Goal: Complete application form

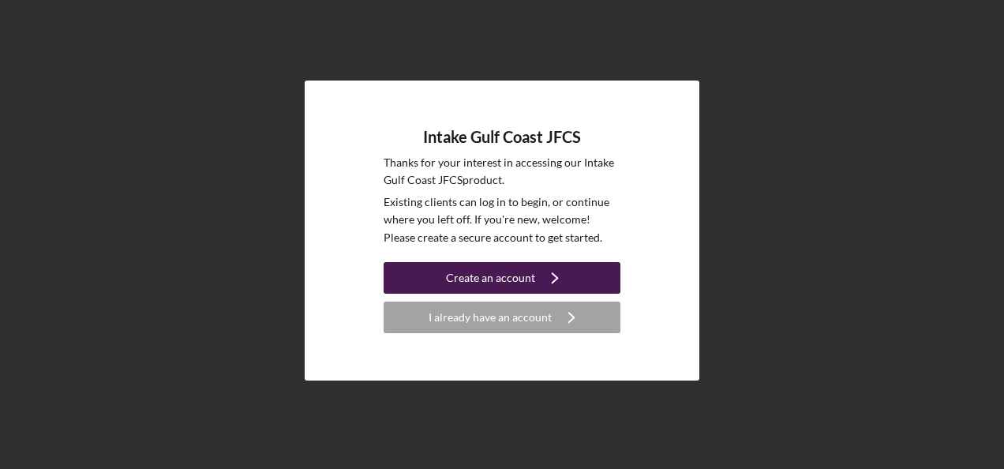
click at [482, 278] on div "Create an account" at bounding box center [490, 278] width 89 height 32
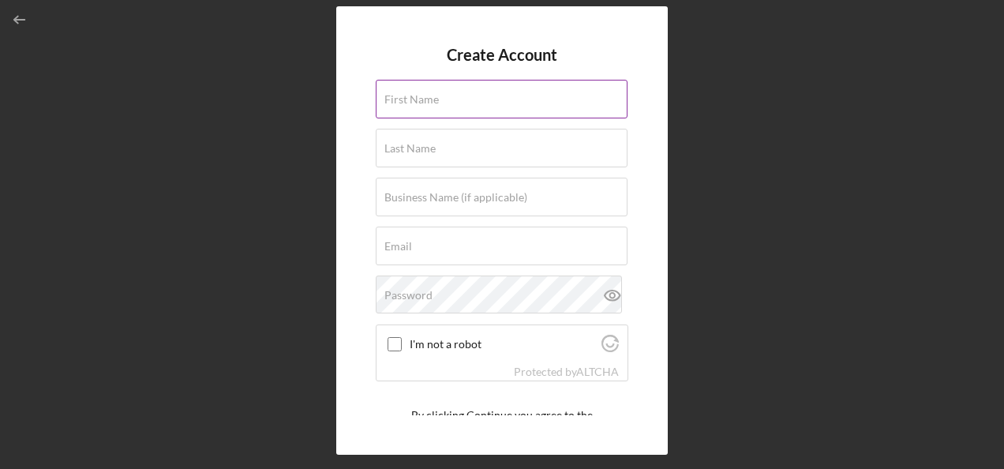
click at [419, 102] on label "First Name" at bounding box center [411, 99] width 54 height 13
click at [419, 102] on input "First Name" at bounding box center [502, 99] width 252 height 38
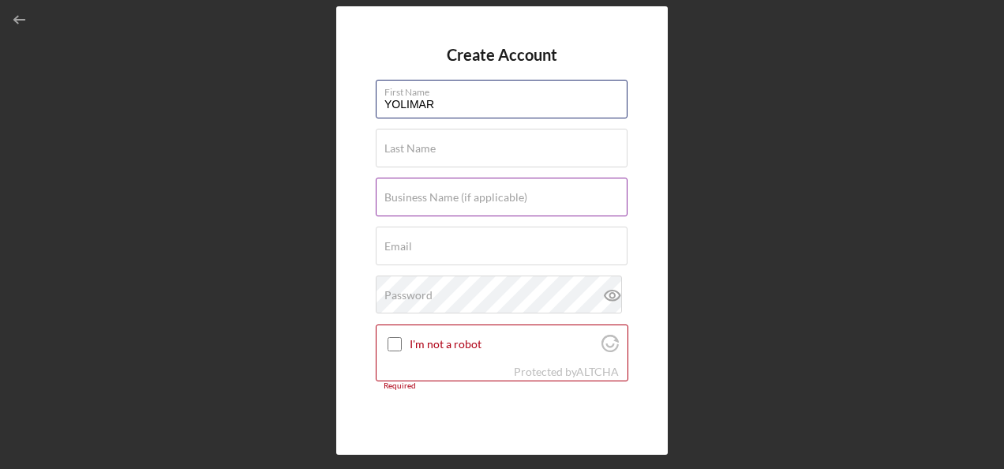
type input "YOLIMAR"
click at [424, 196] on label "Business Name (if applicable)" at bounding box center [455, 197] width 143 height 13
click at [424, 196] on input "Business Name (if applicable)" at bounding box center [502, 197] width 252 height 38
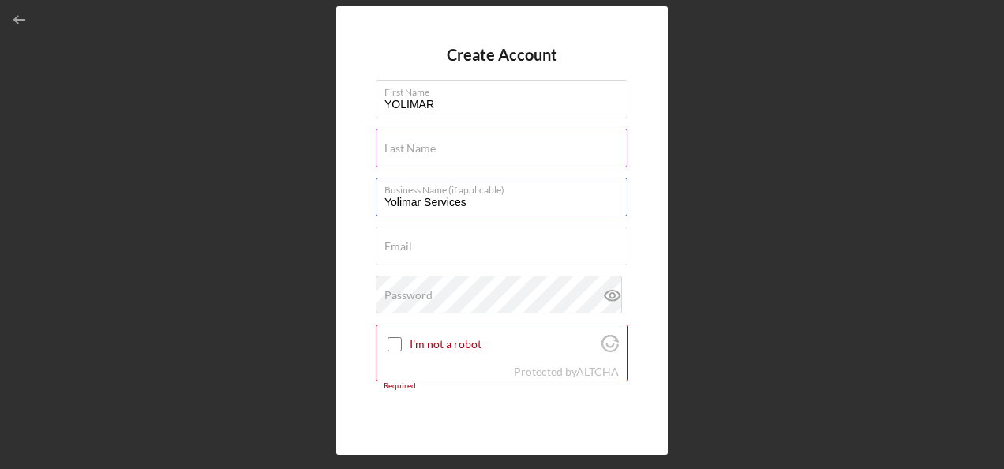
type input "Yolimar Services"
click at [437, 150] on input "Last Name" at bounding box center [502, 148] width 252 height 38
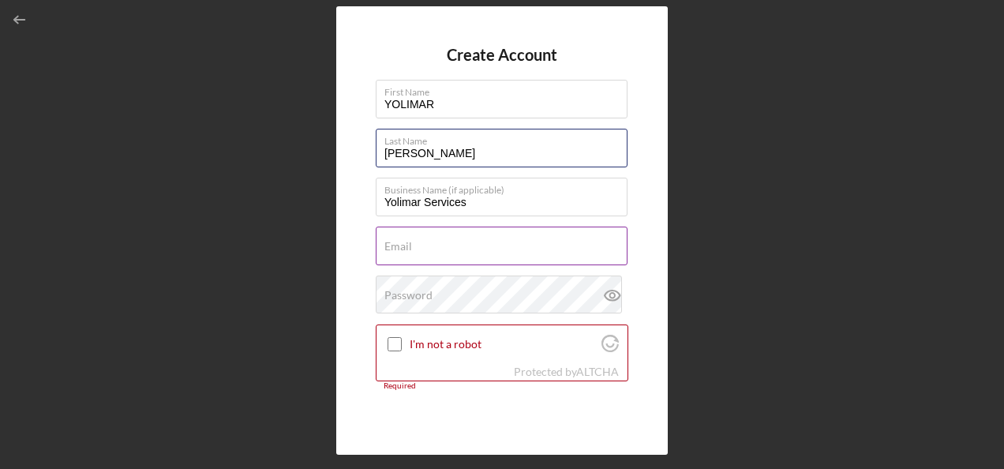
type input "[PERSON_NAME]"
click at [417, 249] on input "Email" at bounding box center [502, 245] width 252 height 38
paste input "[PERSON_NAME] <[EMAIL_ADDRESS][DOMAIN_NAME]>"
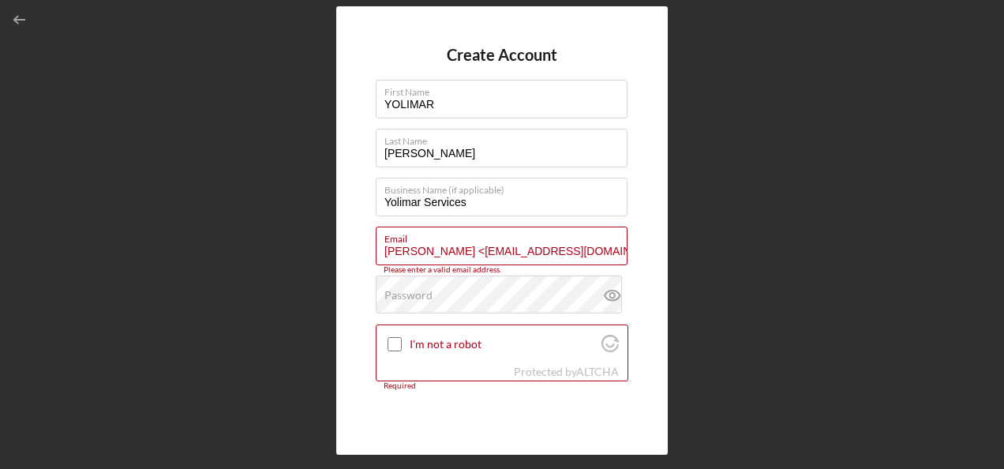
drag, startPoint x: 461, startPoint y: 248, endPoint x: 326, endPoint y: 263, distance: 135.7
click at [326, 263] on div "Create Account First Name [PERSON_NAME] Last Name [PERSON_NAME] Business Name (…" at bounding box center [502, 230] width 988 height 461
click at [554, 249] on input "[EMAIL_ADDRESS][DOMAIN_NAME]>" at bounding box center [502, 245] width 252 height 38
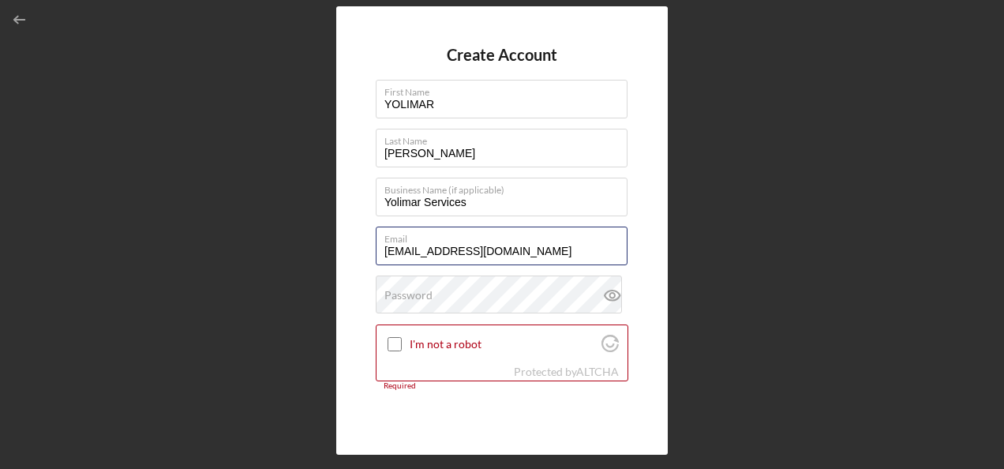
type input "[EMAIL_ADDRESS][DOMAIN_NAME]"
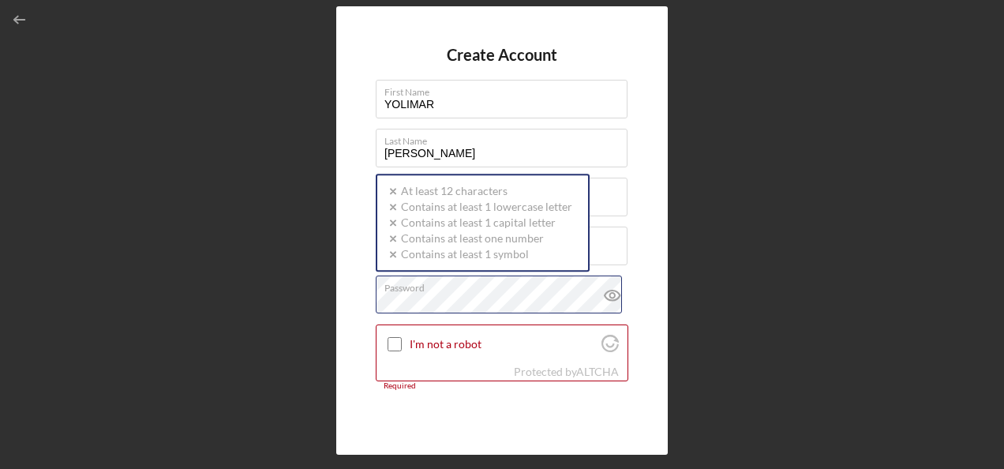
click at [474, 295] on div "Password Icon/icon-validation-no At least 12 characters Icon/icon-validation-no…" at bounding box center [502, 294] width 252 height 39
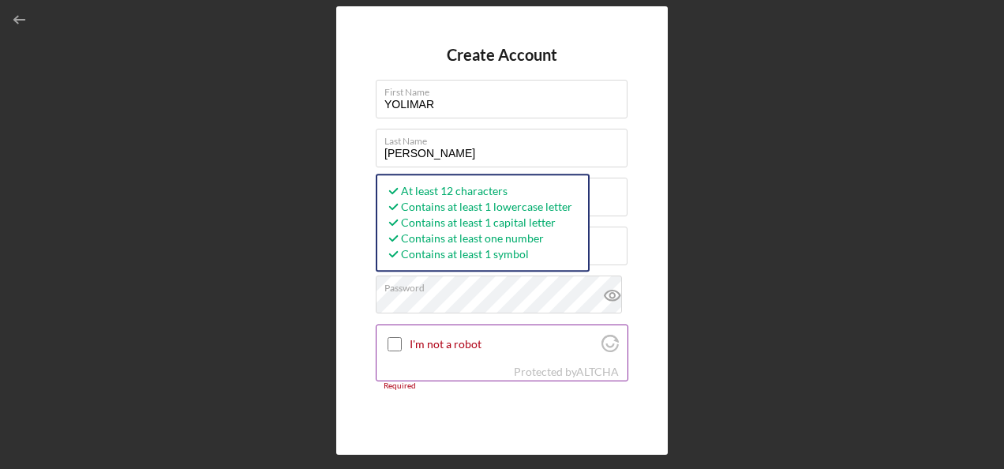
click at [394, 346] on input "I'm not a robot" at bounding box center [394, 344] width 14 height 14
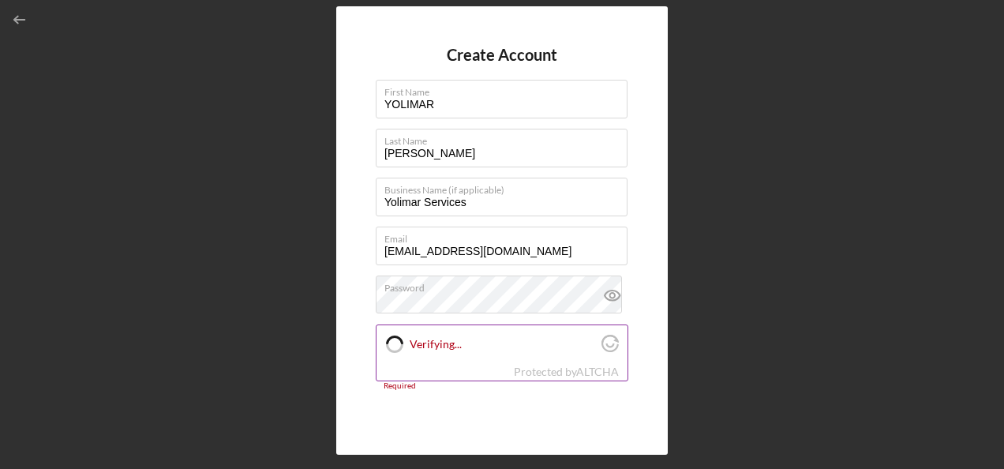
checkbox input "true"
click at [25, 136] on div "Create Account First Name [PERSON_NAME] Last Name [PERSON_NAME] Business Name (…" at bounding box center [502, 230] width 988 height 461
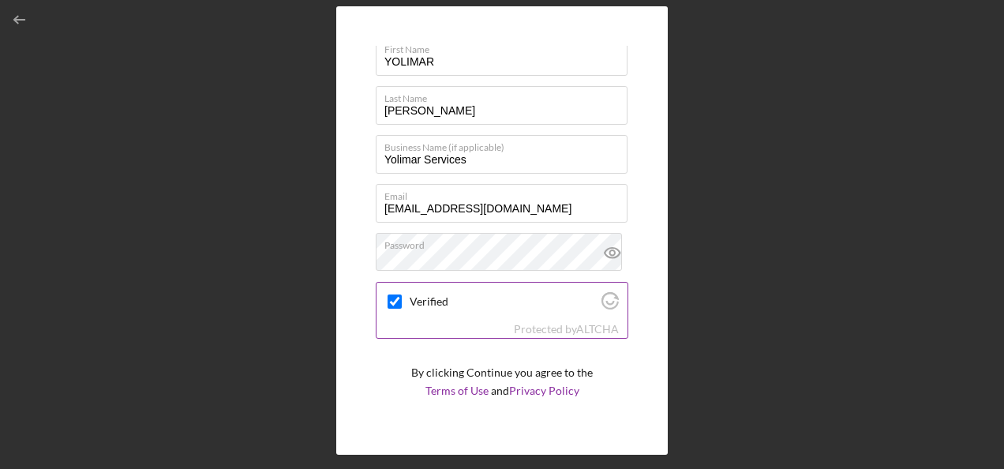
scroll to position [73, 0]
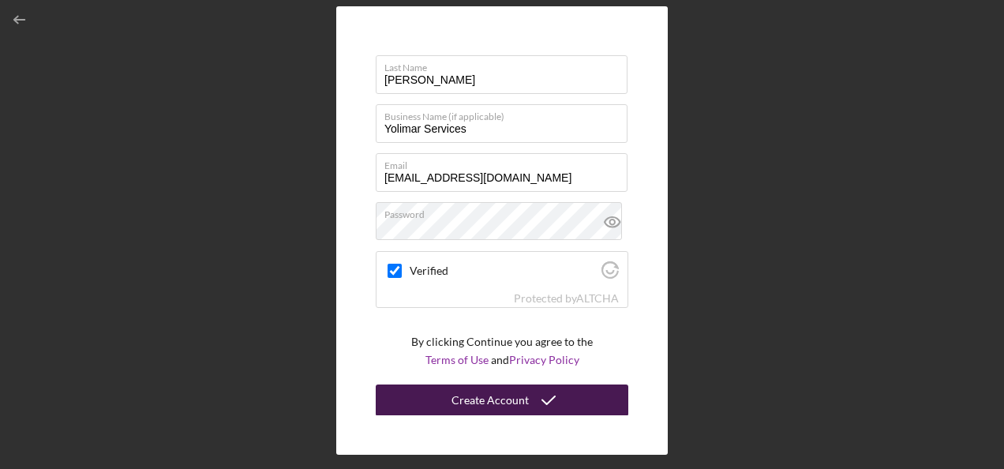
click at [473, 393] on div "Create Account" at bounding box center [489, 400] width 77 height 32
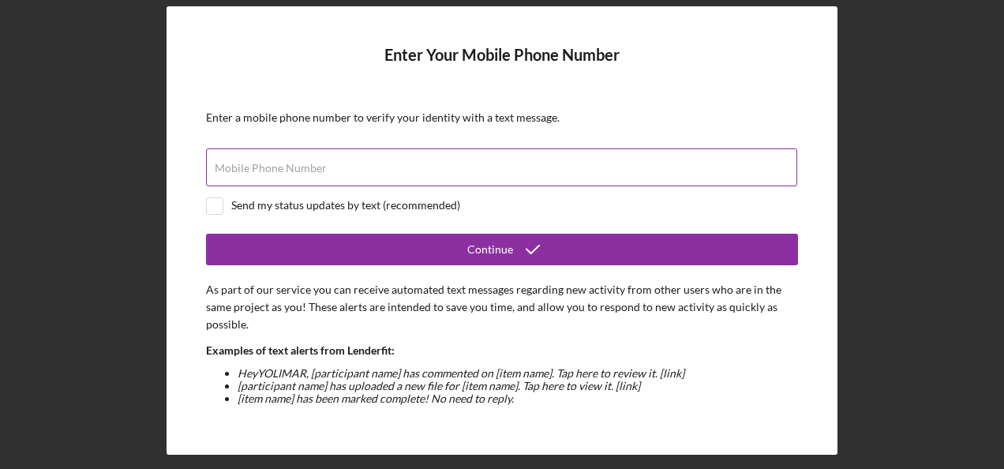
click at [282, 149] on div "Mobile Phone Number" at bounding box center [502, 167] width 592 height 39
type input "[PHONE_NUMBER]"
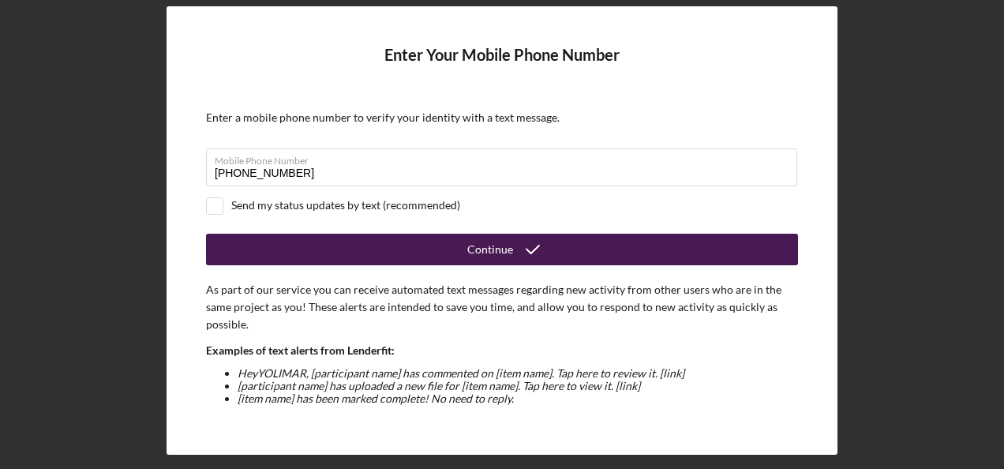
click at [603, 252] on button "Continue" at bounding box center [502, 250] width 592 height 32
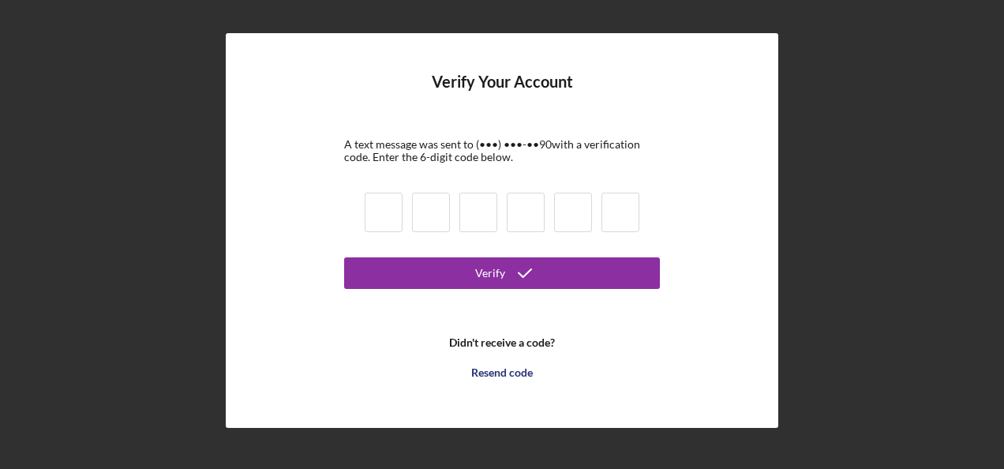
click at [391, 213] on input at bounding box center [383, 212] width 38 height 39
type input "6"
type input "7"
type input "6"
type input "5"
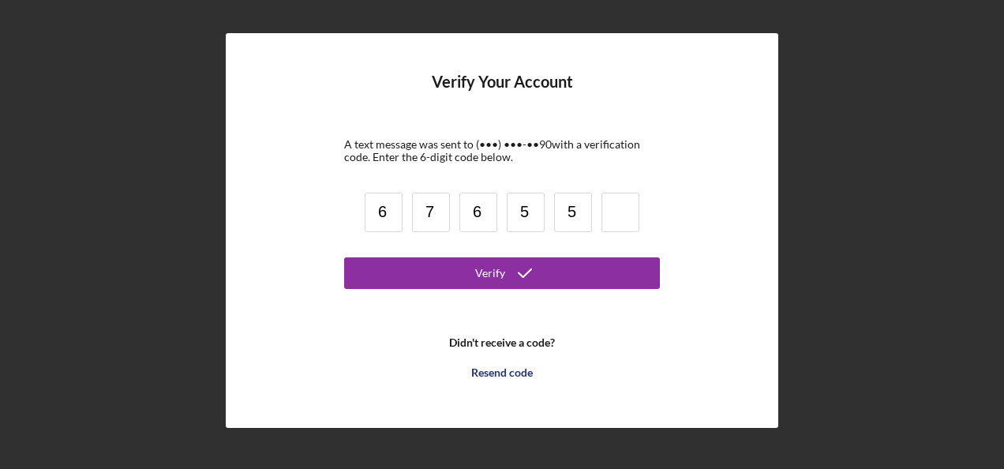
type input "5"
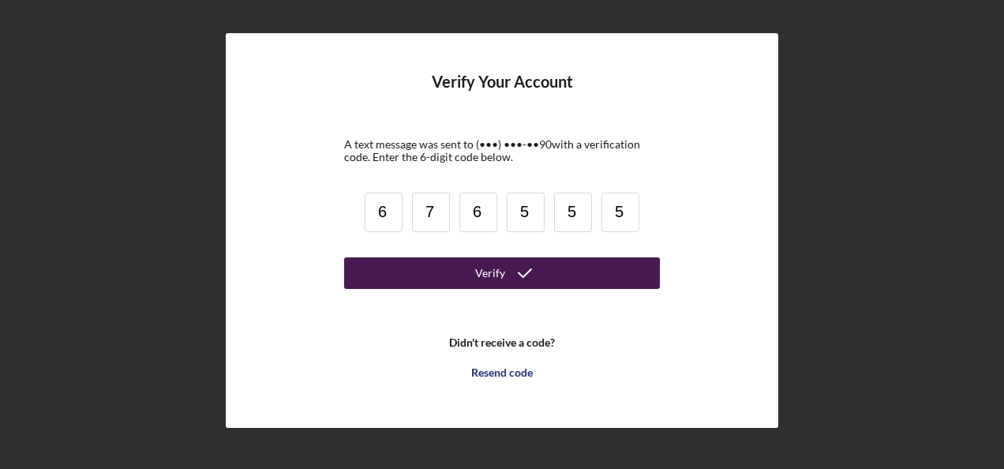
type input "5"
click at [454, 270] on button "Verify" at bounding box center [502, 273] width 316 height 32
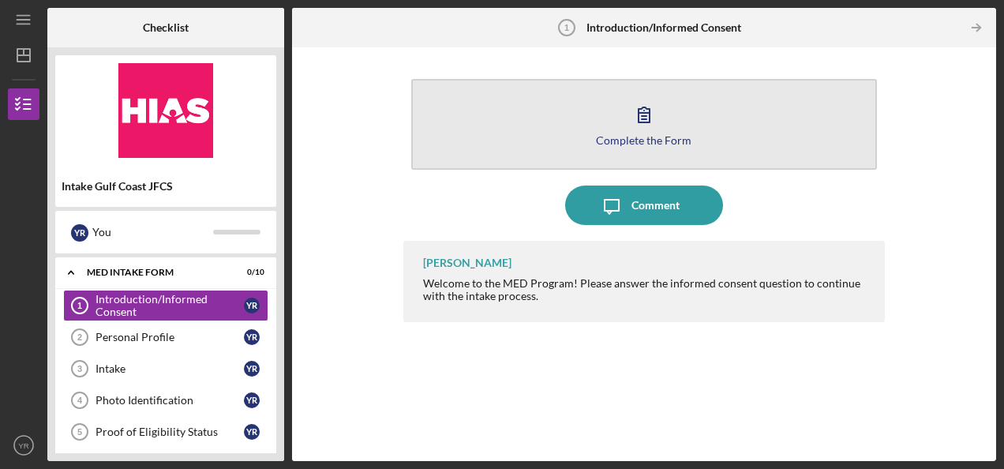
click at [602, 126] on button "Complete the Form Form" at bounding box center [643, 124] width 465 height 91
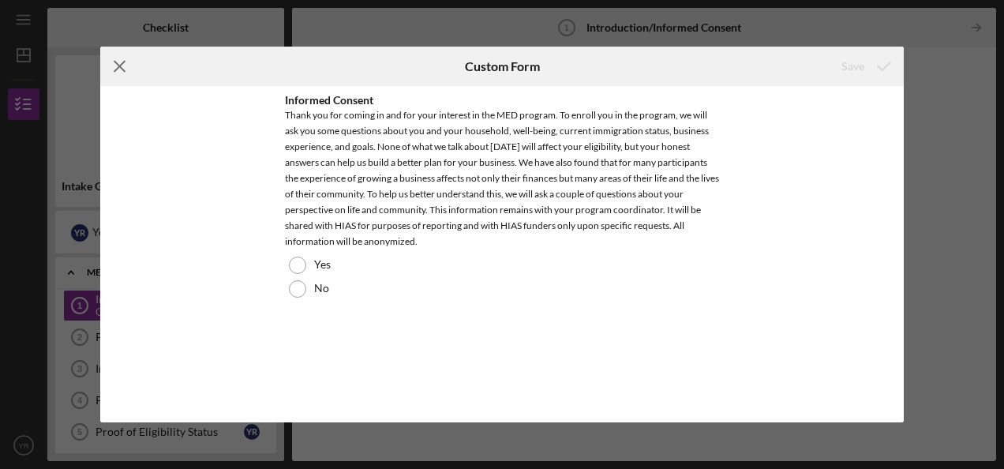
click at [125, 68] on icon "Icon/Menu Close" at bounding box center [119, 66] width 39 height 39
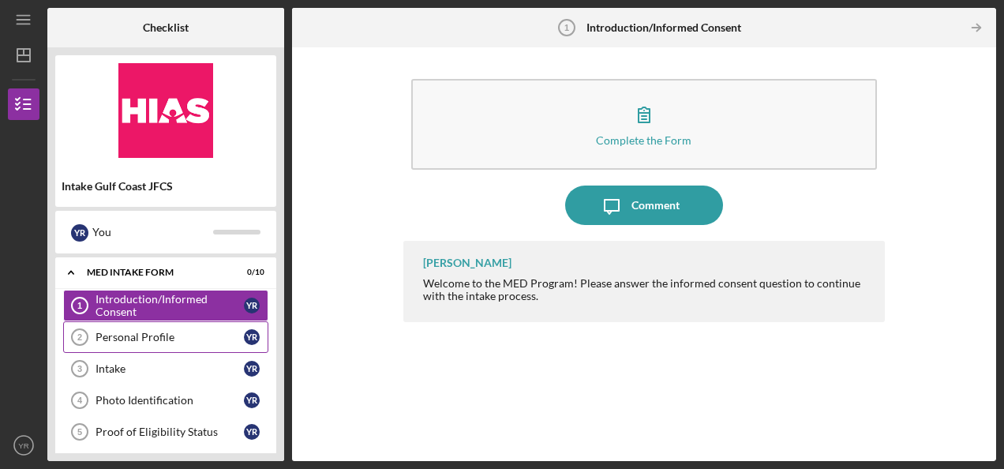
click at [144, 334] on div "Personal Profile" at bounding box center [169, 337] width 148 height 13
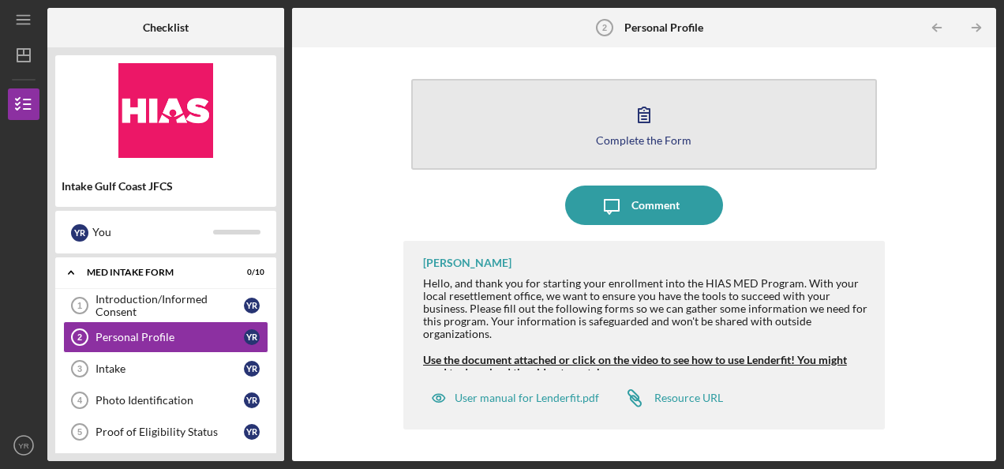
click at [492, 140] on button "Complete the Form Form" at bounding box center [643, 124] width 465 height 91
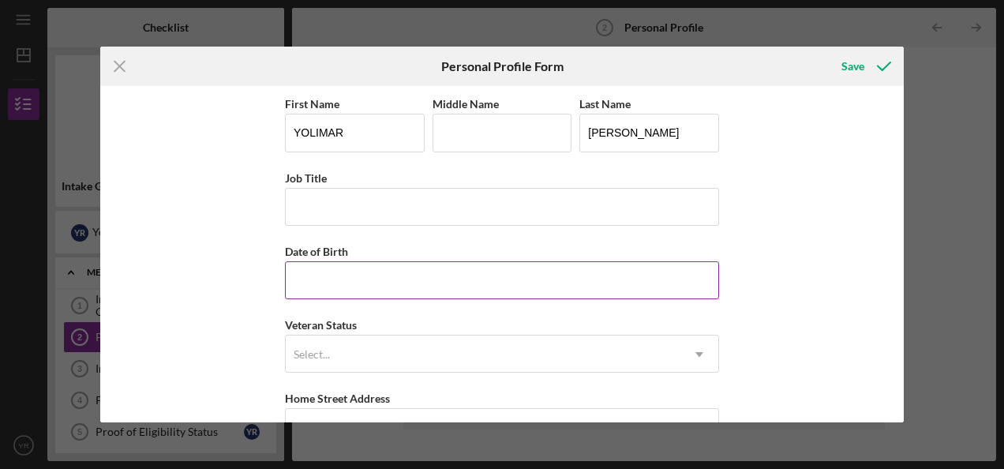
click at [357, 272] on input "Date of Birth" at bounding box center [502, 280] width 434 height 38
click at [871, 152] on div "First Name [PERSON_NAME] Middle Name Last Name [PERSON_NAME] Job Title Date of …" at bounding box center [501, 253] width 803 height 335
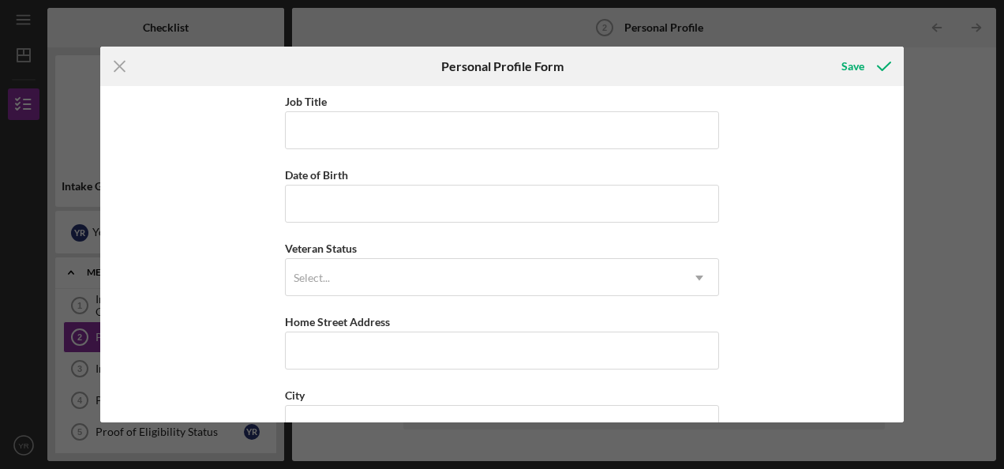
scroll to position [158, 0]
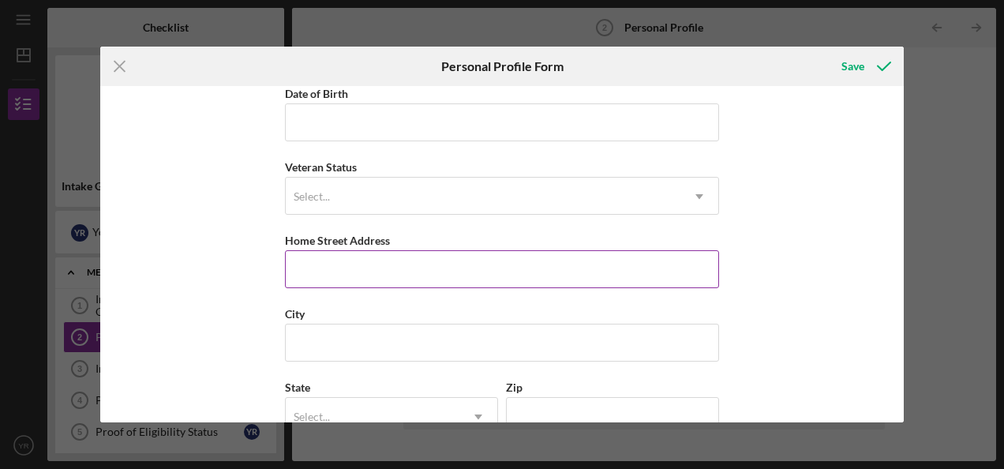
click at [337, 264] on input "Home Street Address" at bounding box center [502, 269] width 434 height 38
click at [421, 266] on input "10200 [PERSON_NAME] BLV" at bounding box center [502, 269] width 434 height 38
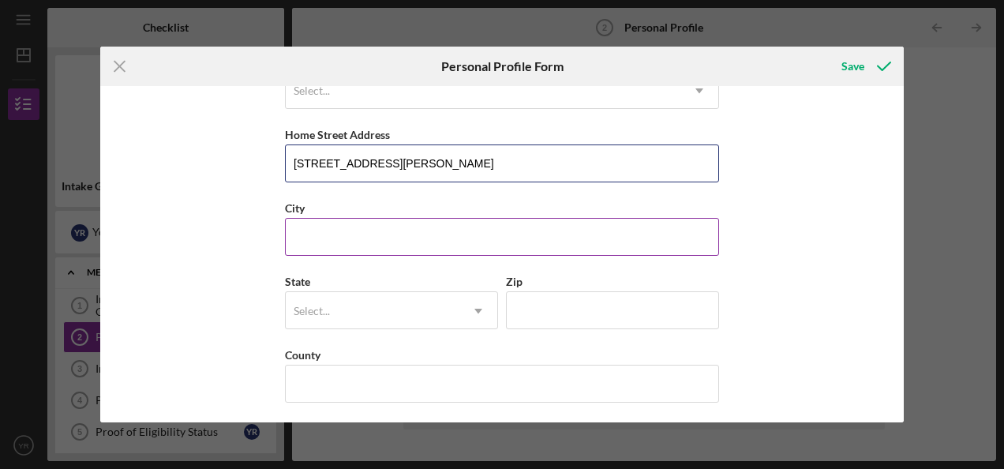
type input "[STREET_ADDRESS][PERSON_NAME]"
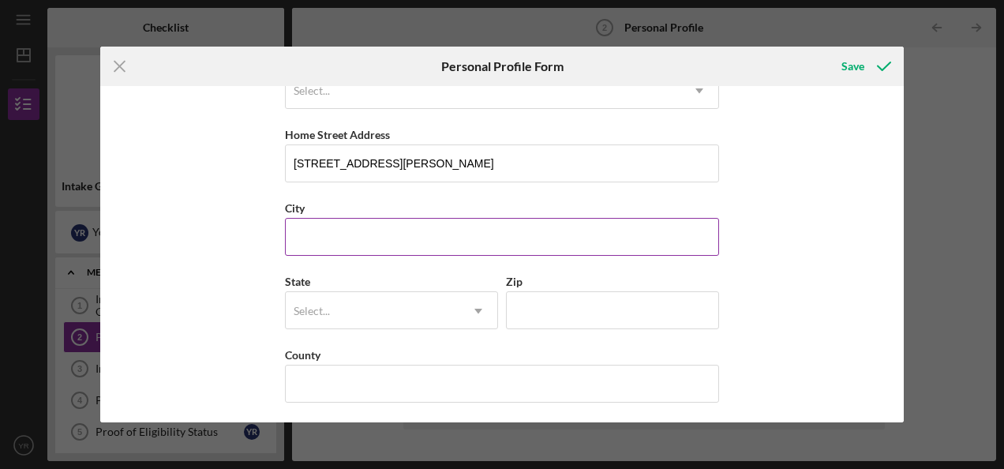
click at [374, 230] on input "City" at bounding box center [502, 237] width 434 height 38
type input "[GEOGRAPHIC_DATA]"
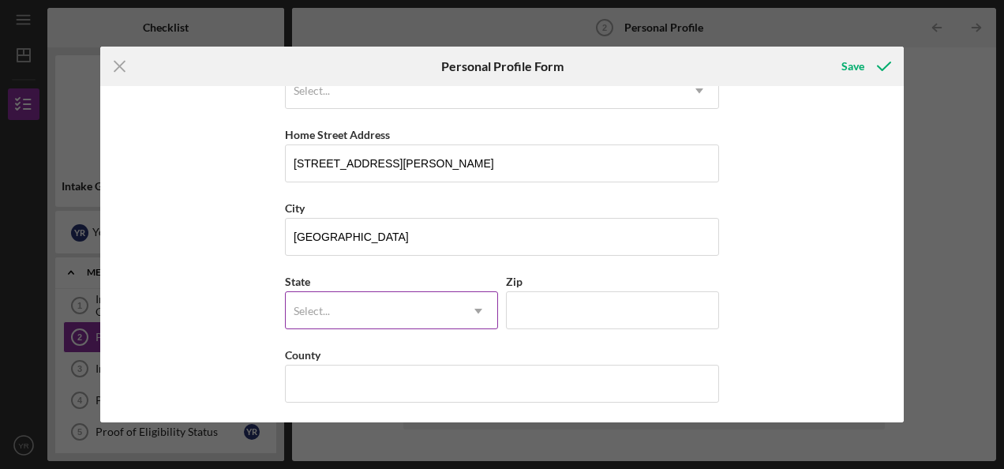
click at [480, 308] on icon "Icon/Dropdown Arrow" at bounding box center [478, 311] width 38 height 38
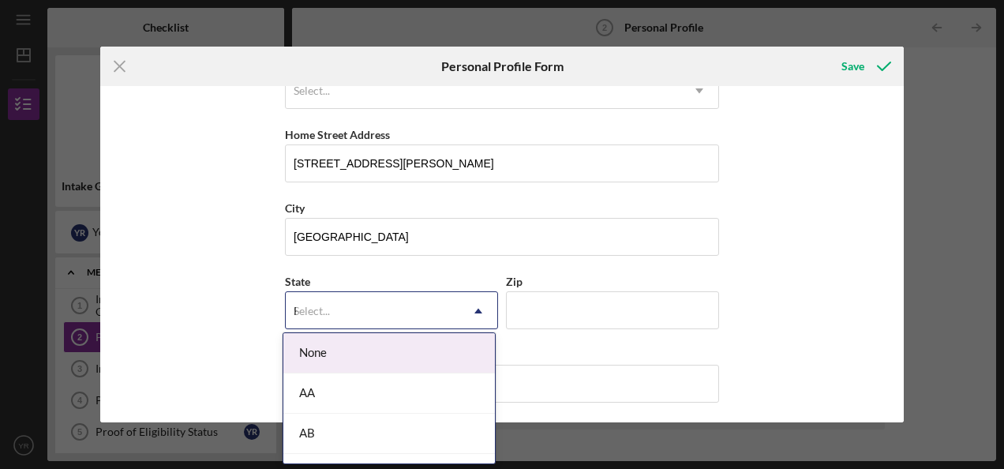
type input "FL"
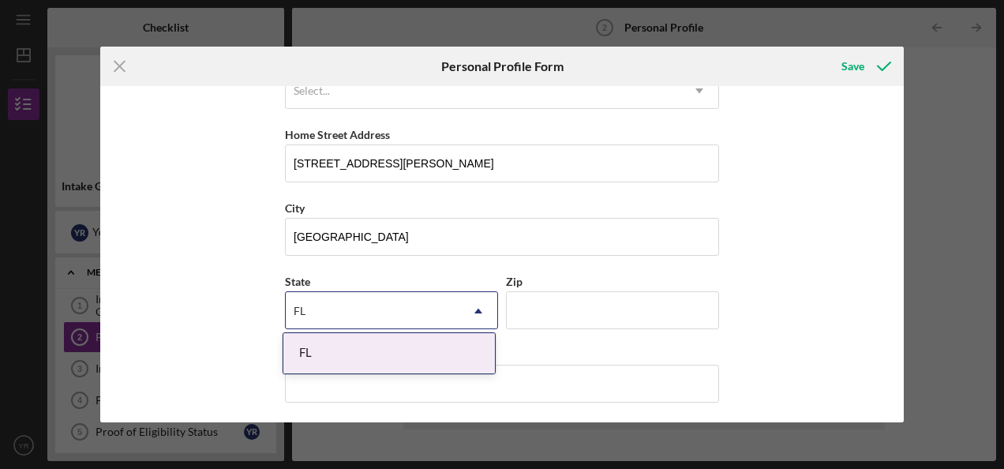
click at [346, 364] on div "FL" at bounding box center [388, 353] width 211 height 40
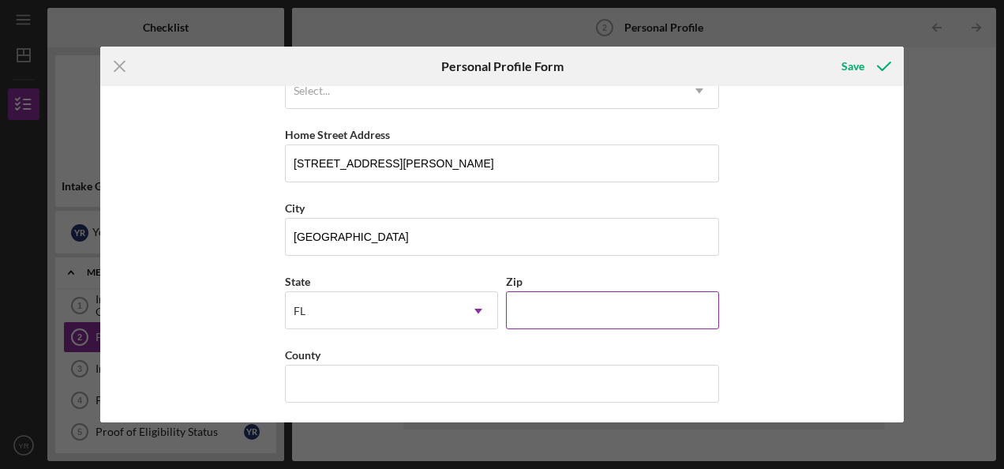
click at [656, 304] on input "Zip" at bounding box center [612, 310] width 213 height 38
click at [871, 159] on div "First Name [PERSON_NAME] Middle Name Last Name [PERSON_NAME] Job Title Date of …" at bounding box center [501, 253] width 803 height 335
click at [558, 297] on input "Zip" at bounding box center [612, 310] width 213 height 38
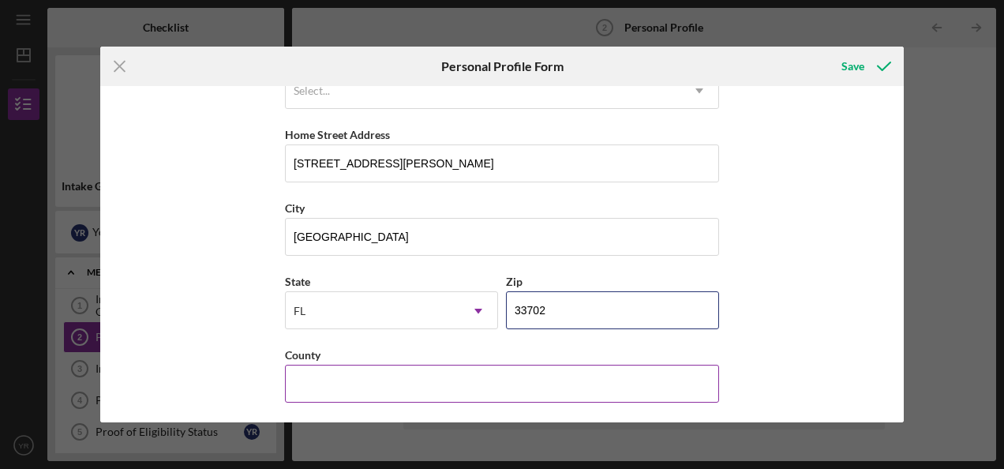
type input "33702"
click at [363, 375] on input "County" at bounding box center [502, 383] width 434 height 38
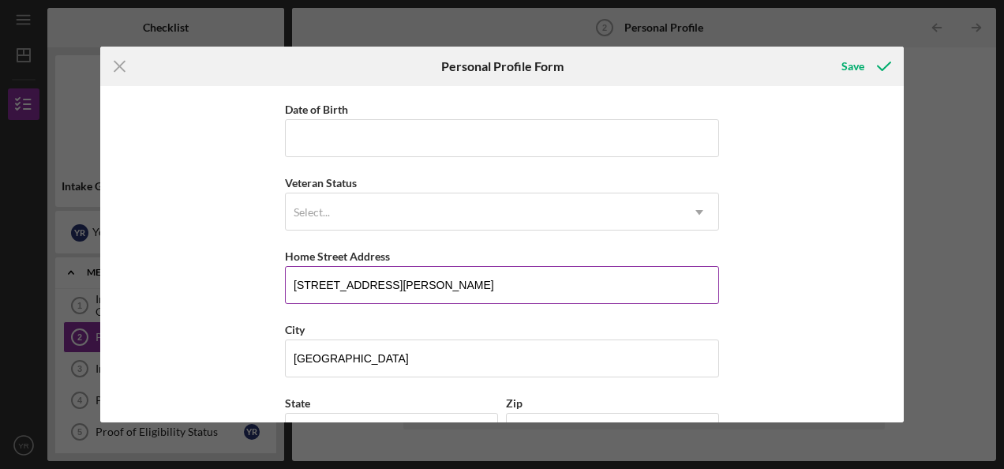
scroll to position [158, 0]
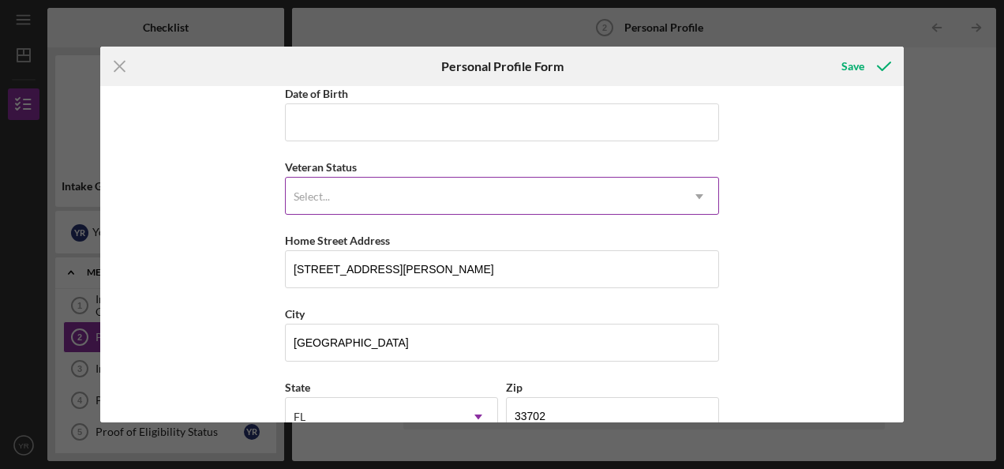
type input "[GEOGRAPHIC_DATA]"
click at [354, 178] on div "Select..." at bounding box center [483, 196] width 394 height 36
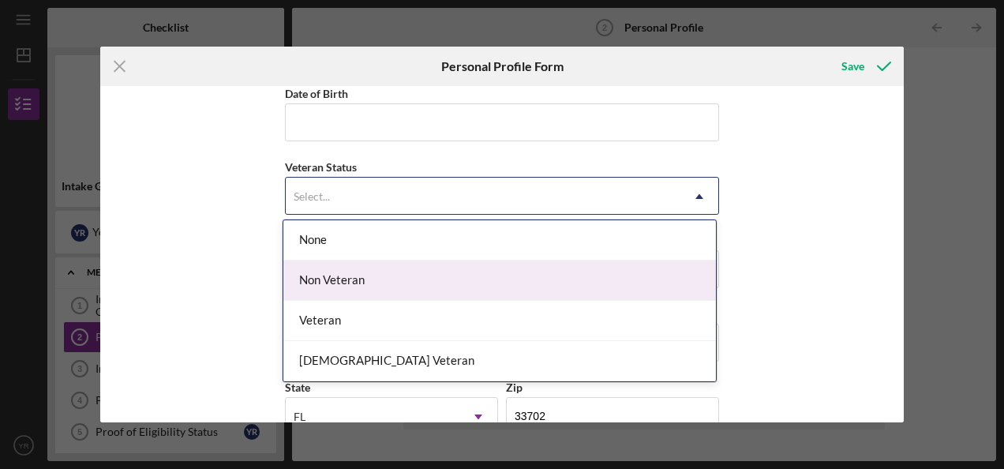
click at [332, 284] on div "Non Veteran" at bounding box center [499, 280] width 432 height 40
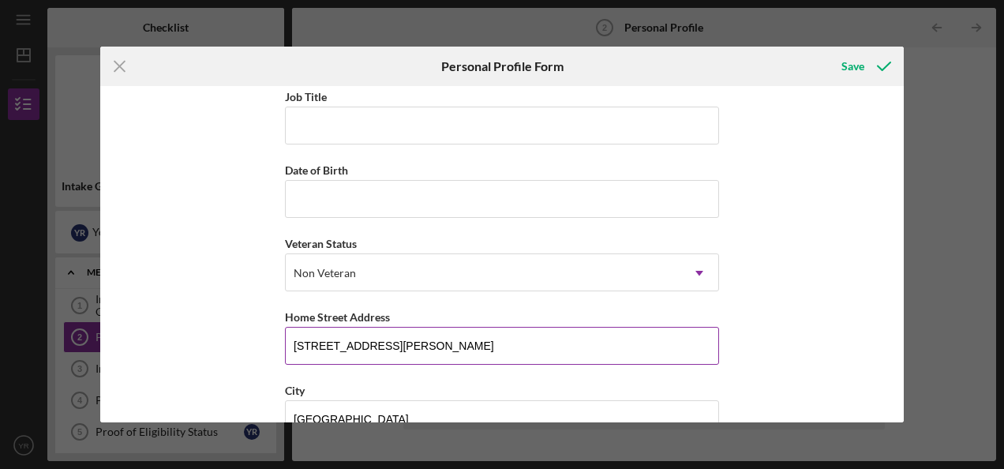
scroll to position [0, 0]
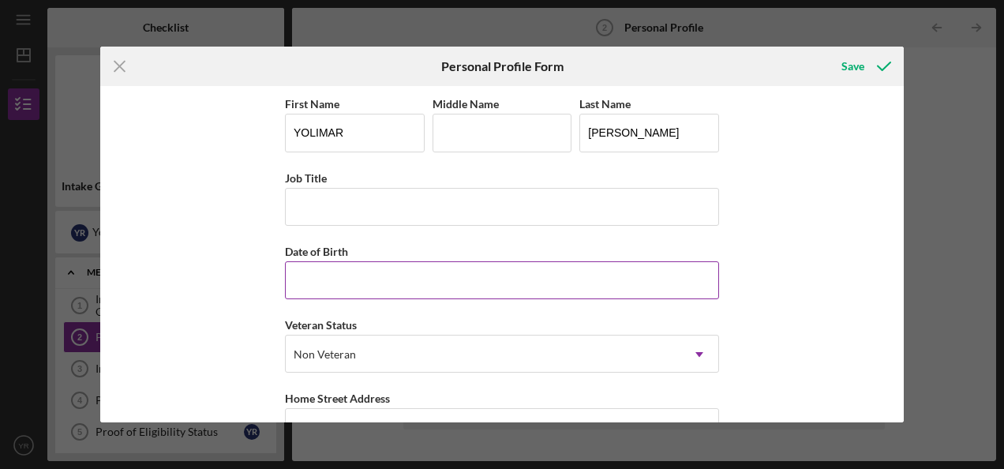
click at [329, 275] on input "Date of Birth" at bounding box center [502, 280] width 434 height 38
click at [861, 156] on div "First Name [PERSON_NAME] Middle Name Last Name [PERSON_NAME] Job Title Date of …" at bounding box center [501, 253] width 803 height 335
click at [319, 275] on input "Date of Birth" at bounding box center [502, 280] width 434 height 38
type input "[DATE]"
click at [869, 193] on div "First Name [PERSON_NAME] Middle Name Last Name [PERSON_NAME] Job Title Date of …" at bounding box center [501, 253] width 803 height 335
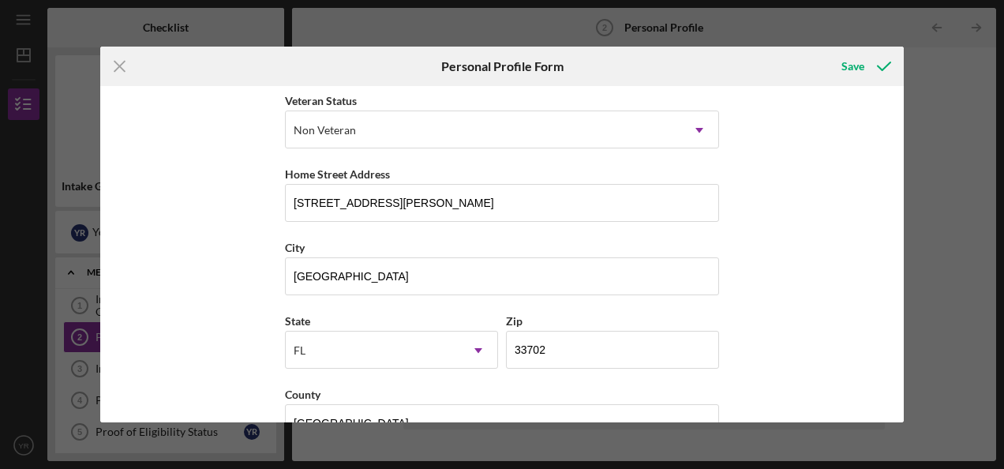
scroll to position [264, 0]
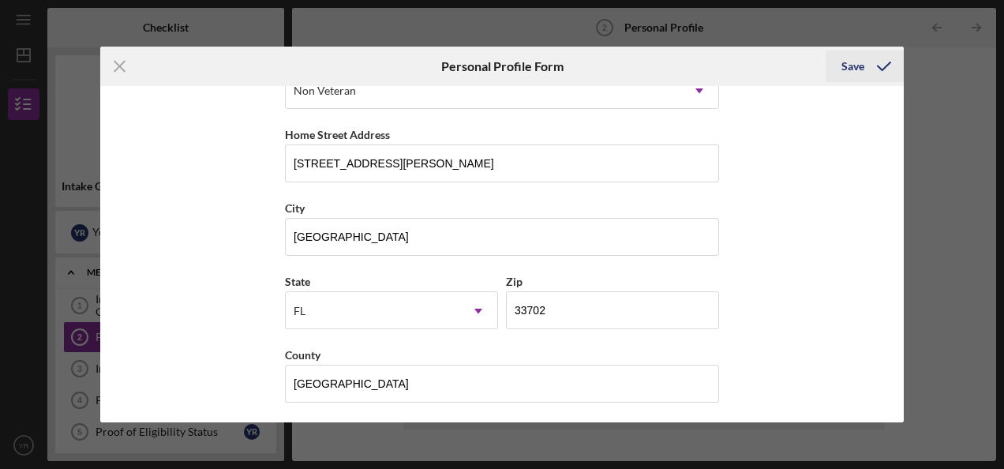
click at [850, 65] on div "Save" at bounding box center [852, 66] width 23 height 32
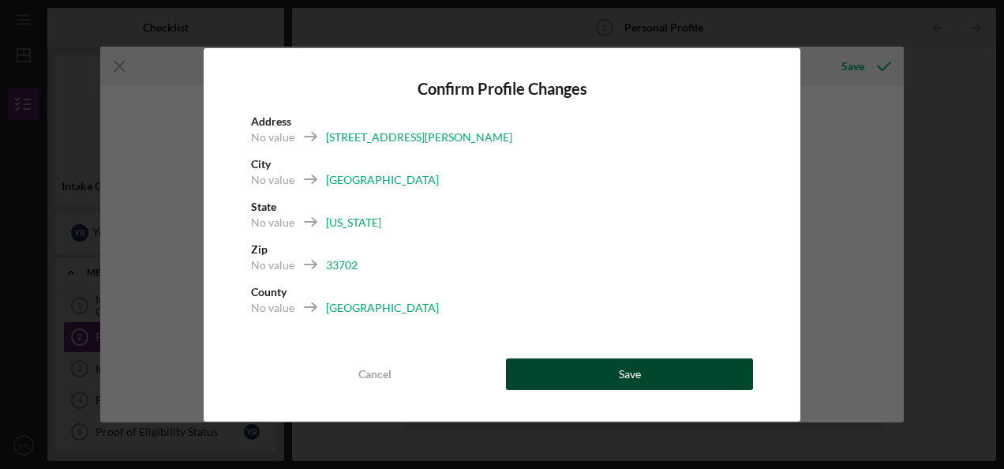
click at [568, 376] on button "Save" at bounding box center [629, 374] width 247 height 32
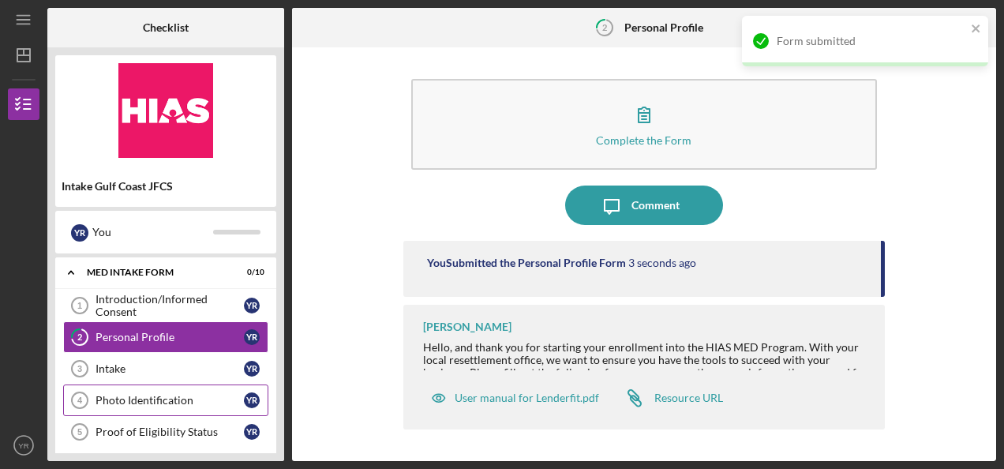
click at [159, 402] on div "Photo Identification" at bounding box center [169, 400] width 148 height 13
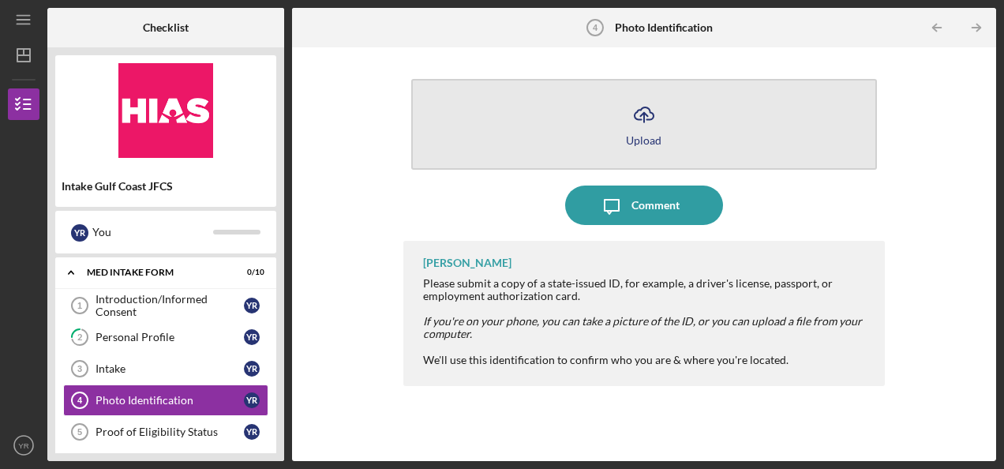
click at [658, 112] on icon "Icon/Upload" at bounding box center [643, 114] width 39 height 39
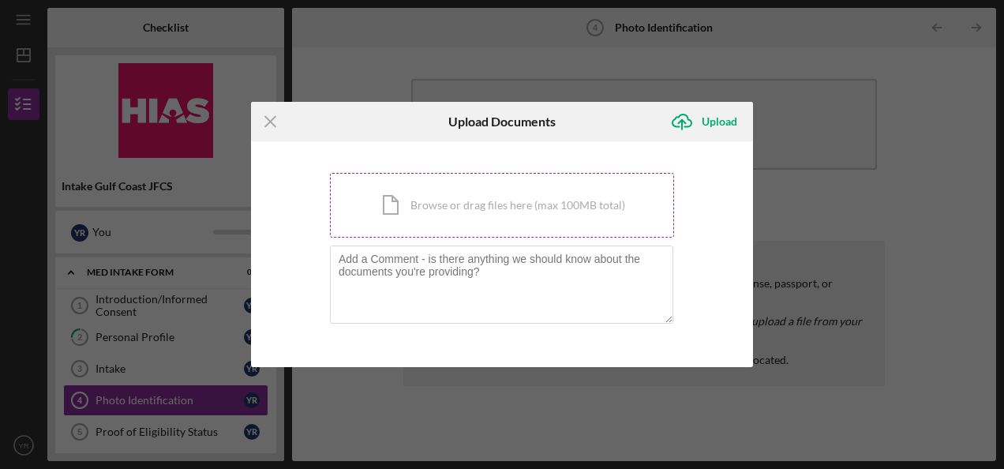
click at [507, 194] on div "Icon/Document Browse or drag files here (max 100MB total) Tap to choose files o…" at bounding box center [502, 205] width 344 height 65
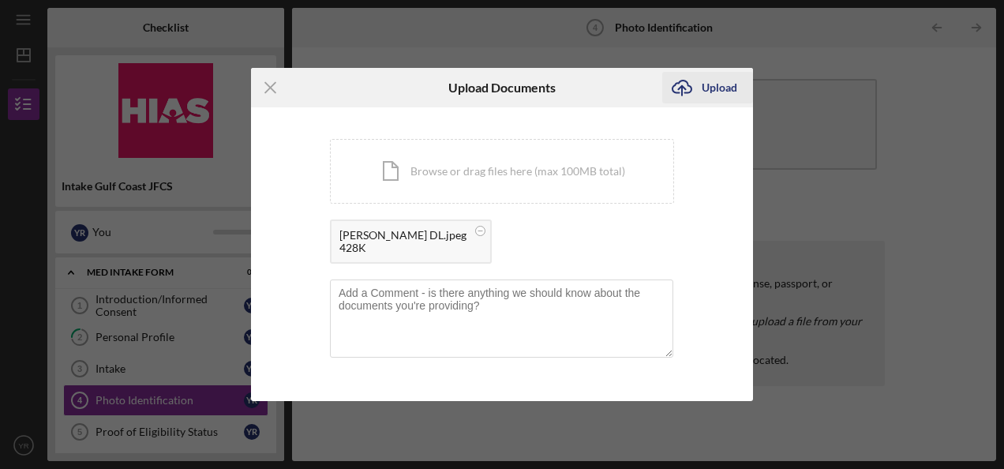
click at [706, 87] on div "Upload" at bounding box center [719, 88] width 36 height 32
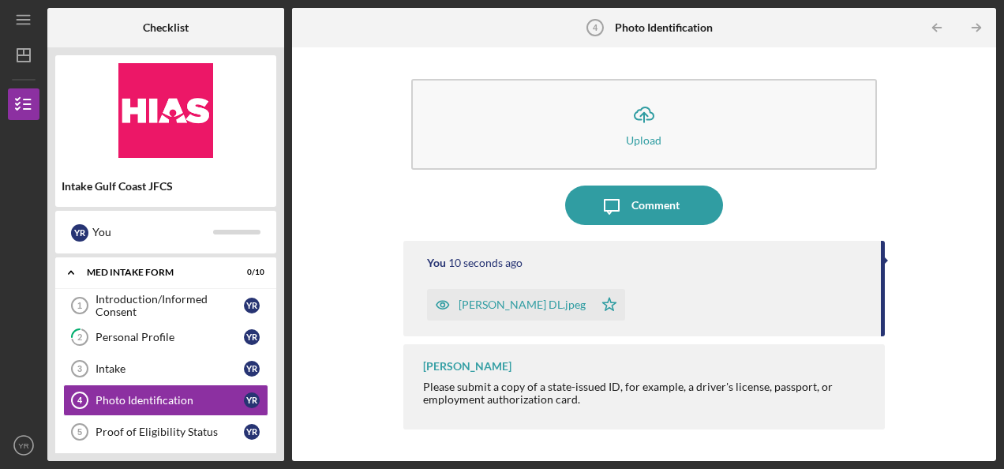
click at [615, 304] on polygon "button" at bounding box center [608, 303] width 13 height 13
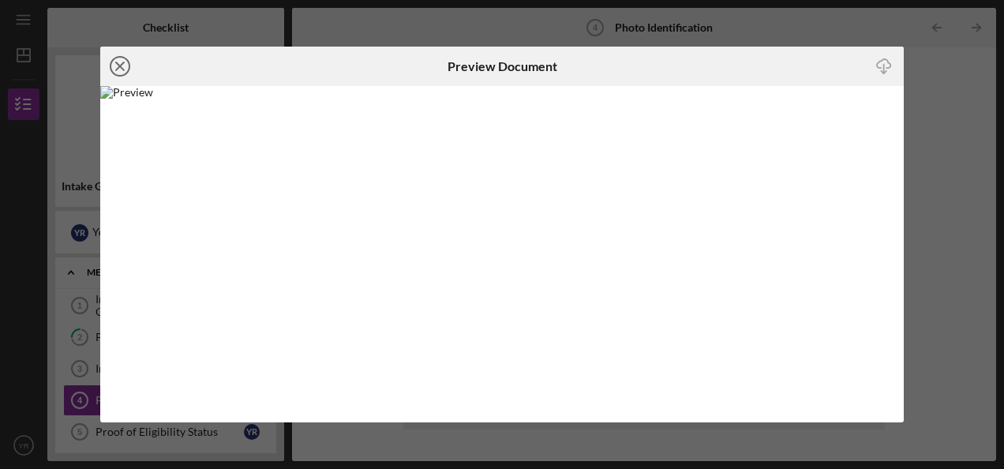
click at [114, 63] on icon "Icon/Close" at bounding box center [119, 66] width 39 height 39
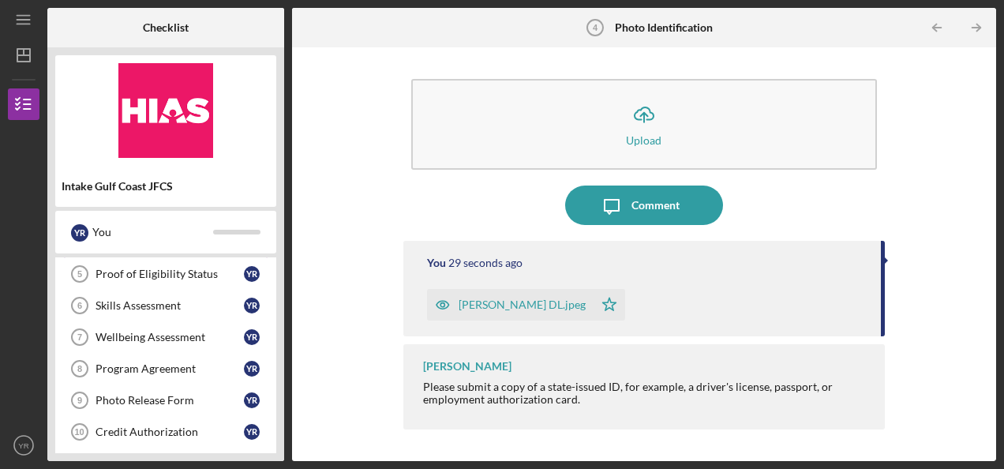
scroll to position [79, 0]
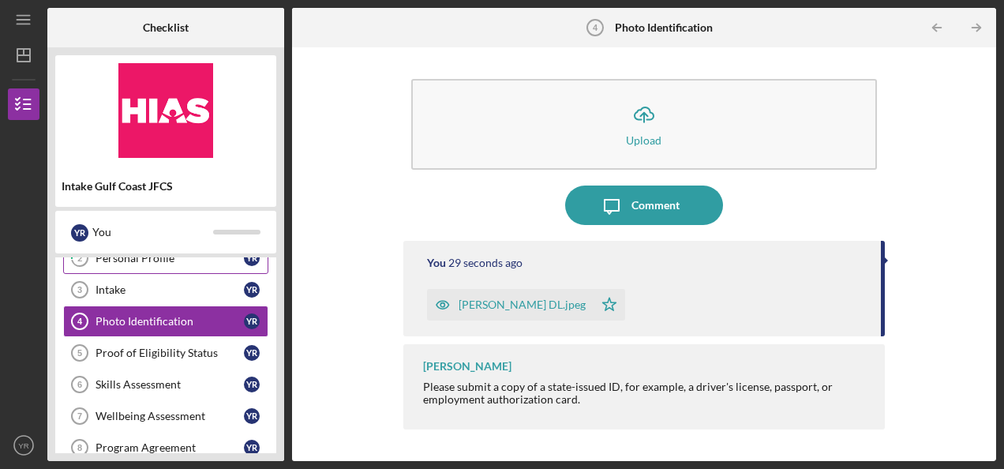
click at [180, 346] on div "Proof of Eligibility Status" at bounding box center [169, 352] width 148 height 13
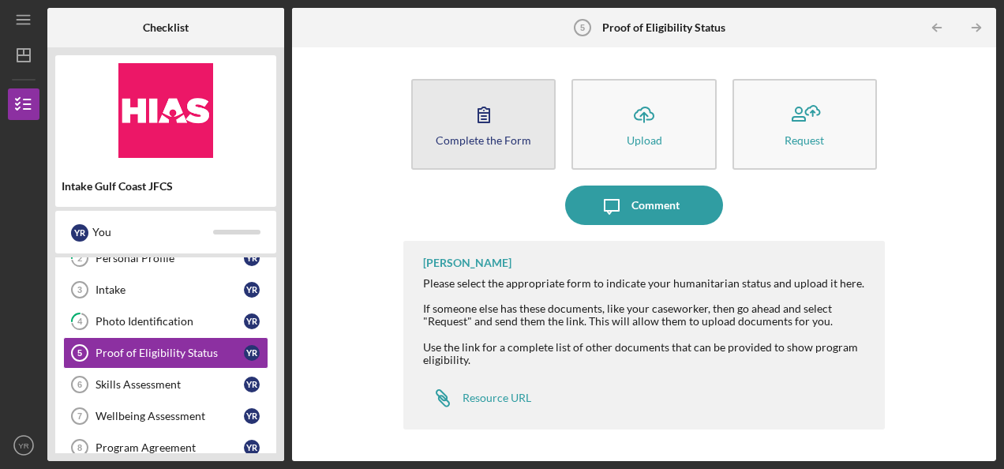
click at [495, 109] on icon "button" at bounding box center [483, 114] width 39 height 39
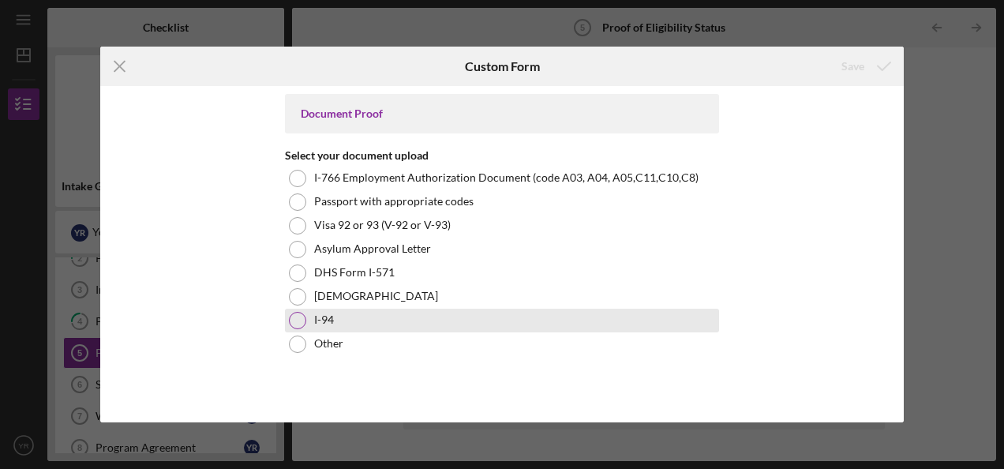
click at [334, 320] on div "I-94" at bounding box center [502, 320] width 434 height 24
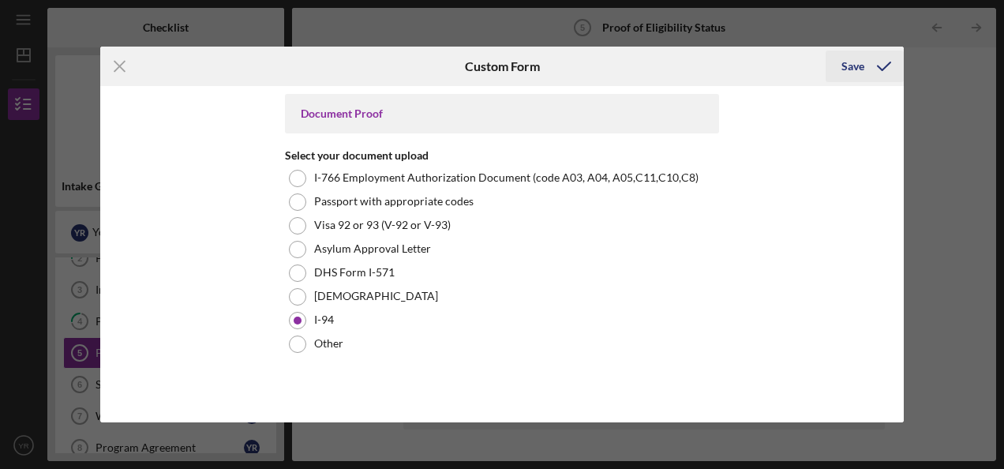
click at [849, 63] on div "Save" at bounding box center [852, 66] width 23 height 32
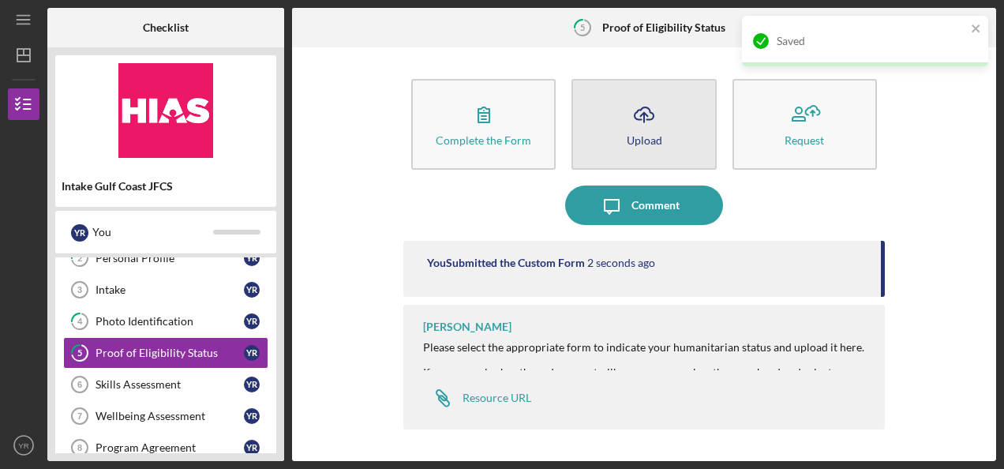
click at [640, 123] on icon "Icon/Upload" at bounding box center [643, 114] width 39 height 39
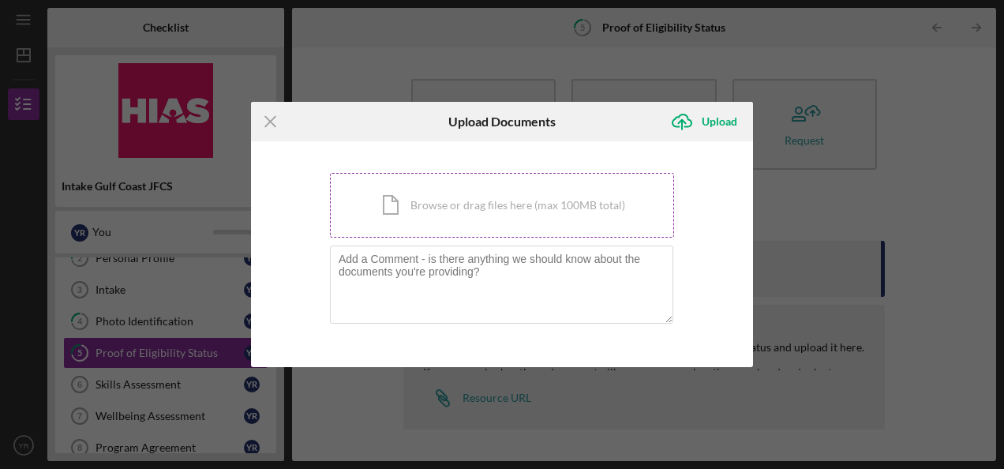
click at [473, 196] on div "Icon/Document Browse or drag files here (max 100MB total) Tap to choose files o…" at bounding box center [502, 205] width 344 height 65
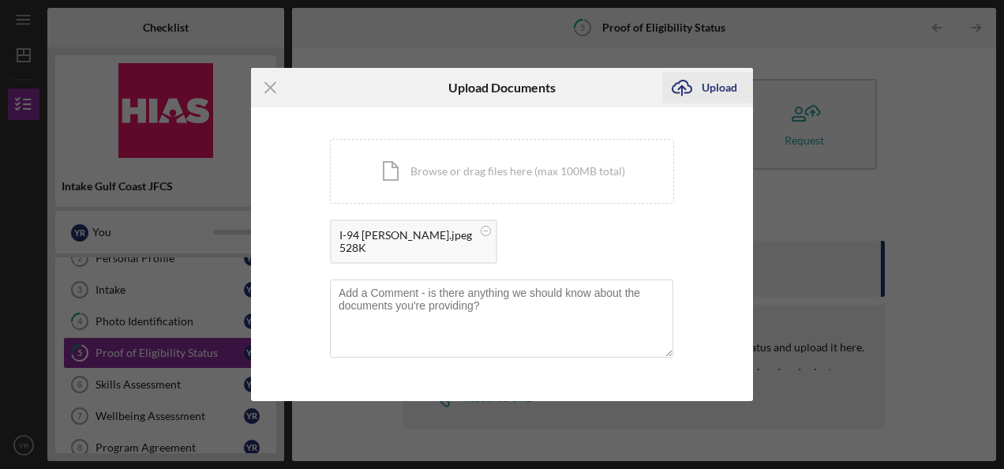
click at [709, 80] on div "Upload" at bounding box center [719, 88] width 36 height 32
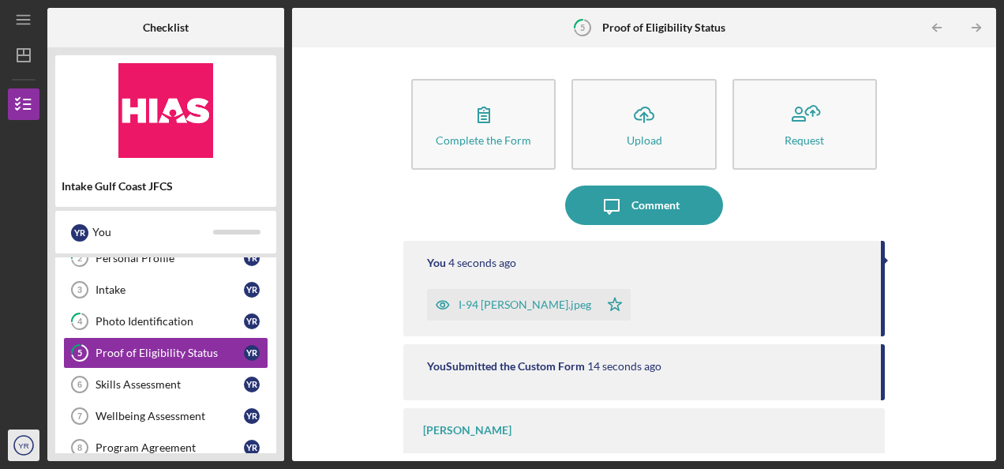
click at [30, 443] on icon "YR" at bounding box center [24, 444] width 32 height 39
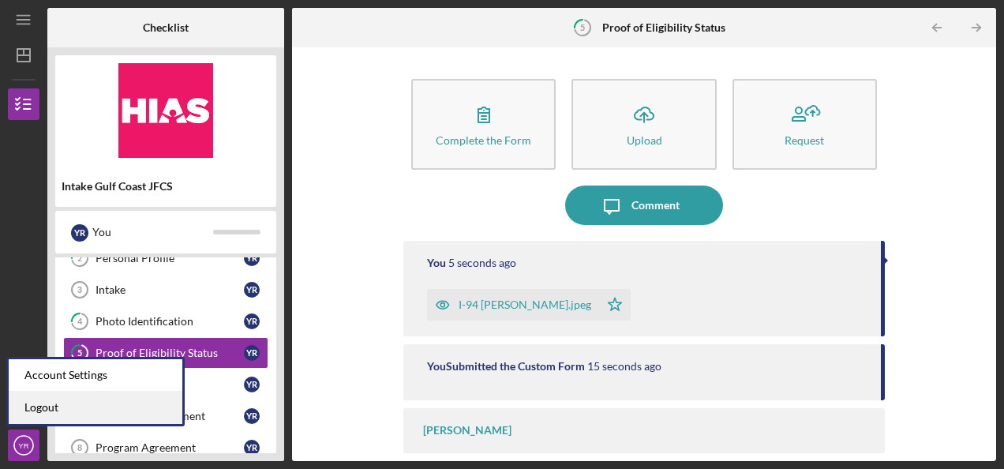
click at [41, 407] on link "Logout" at bounding box center [96, 407] width 174 height 32
